Goal: Information Seeking & Learning: Learn about a topic

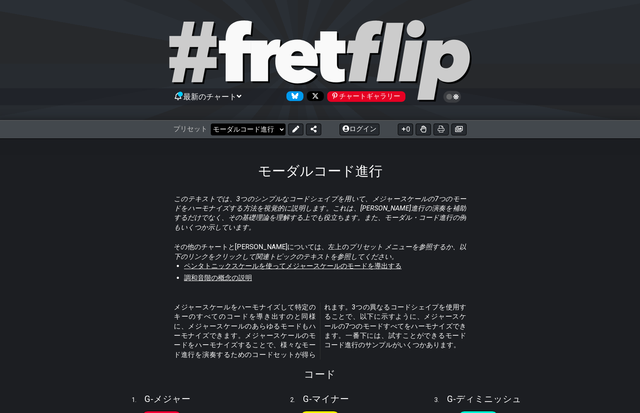
click at [284, 130] on select "#fretflip へようこそ! 初期プリセット カスタムプリセット マイナーペンタトニック メジャーペンタトニック 7つのモード すべてのギタースケール 3…" at bounding box center [248, 130] width 75 height 12
click at [211, 124] on select "#fretflip へようこそ! 初期プリセット カスタムプリセット マイナーペンタトニック メジャーペンタトニック 7つのモード すべてのギタースケール 3…" at bounding box center [248, 130] width 75 height 12
select select "/major-triad-arpeggios"
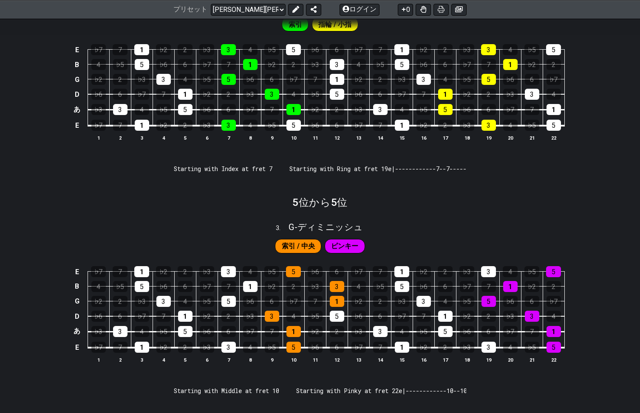
scroll to position [548, 0]
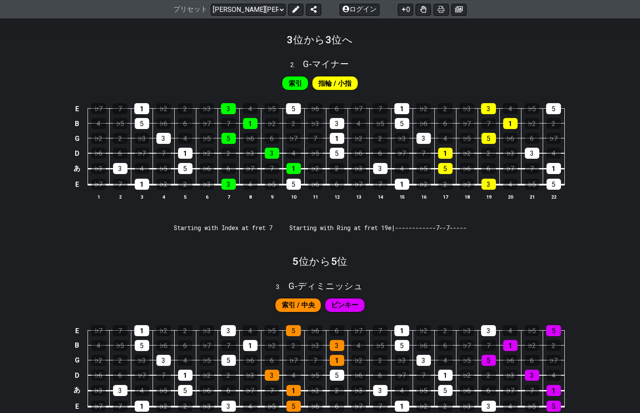
scroll to position [474, 0]
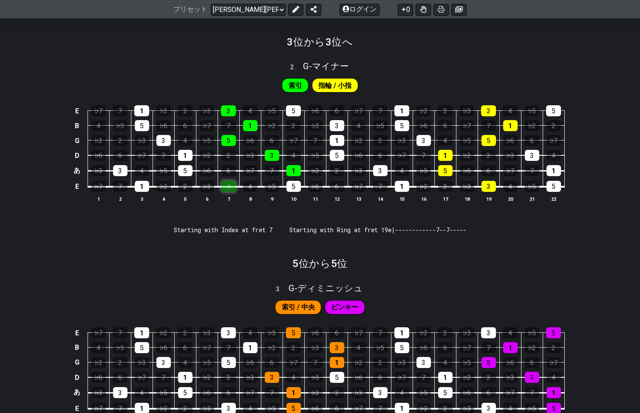
click at [231, 192] on div "3" at bounding box center [228, 186] width 14 height 11
click at [231, 146] on div "5" at bounding box center [228, 140] width 14 height 11
click at [224, 116] on div "3" at bounding box center [228, 110] width 15 height 11
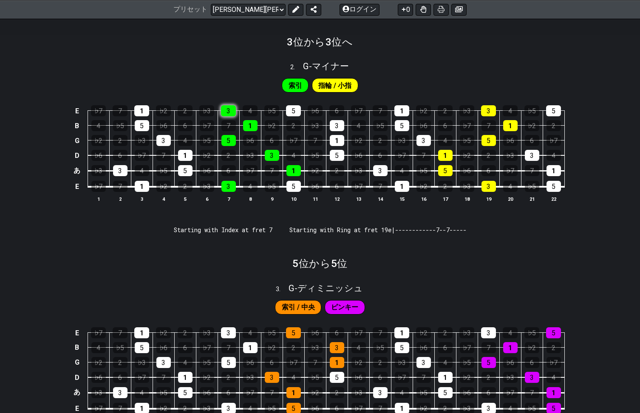
click at [224, 116] on div "3" at bounding box center [228, 110] width 15 height 11
click at [288, 90] on font "索引" at bounding box center [295, 86] width 14 height 8
click at [356, 9] on font "ログイン" at bounding box center [362, 9] width 27 height 8
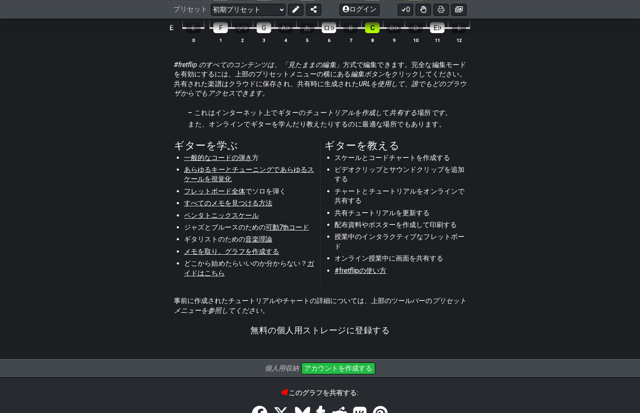
scroll to position [419, 0]
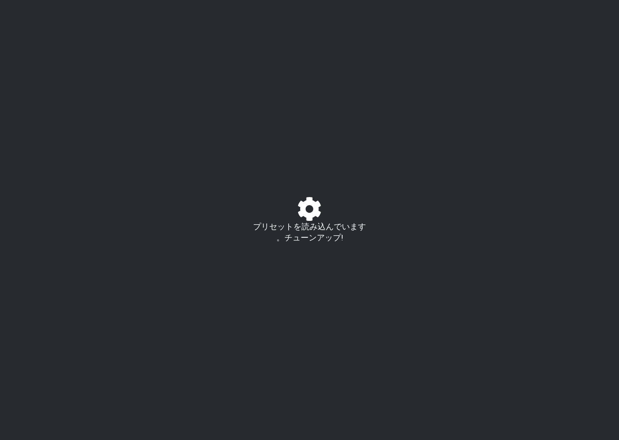
select select "/024049788586"
